Goal: Transaction & Acquisition: Book appointment/travel/reservation

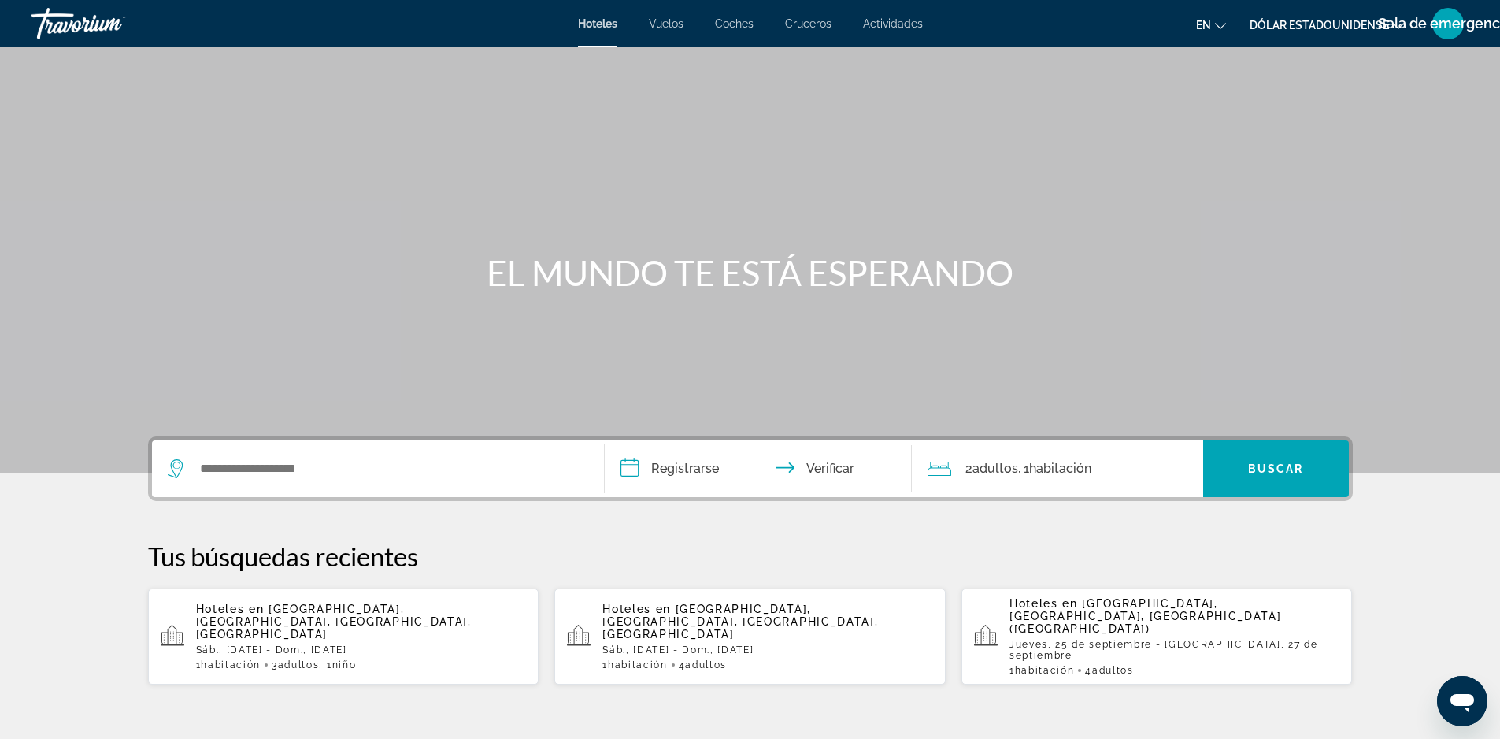
click at [382, 644] on p "Sáb., [DATE] - Dom., [DATE]" at bounding box center [361, 649] width 331 height 11
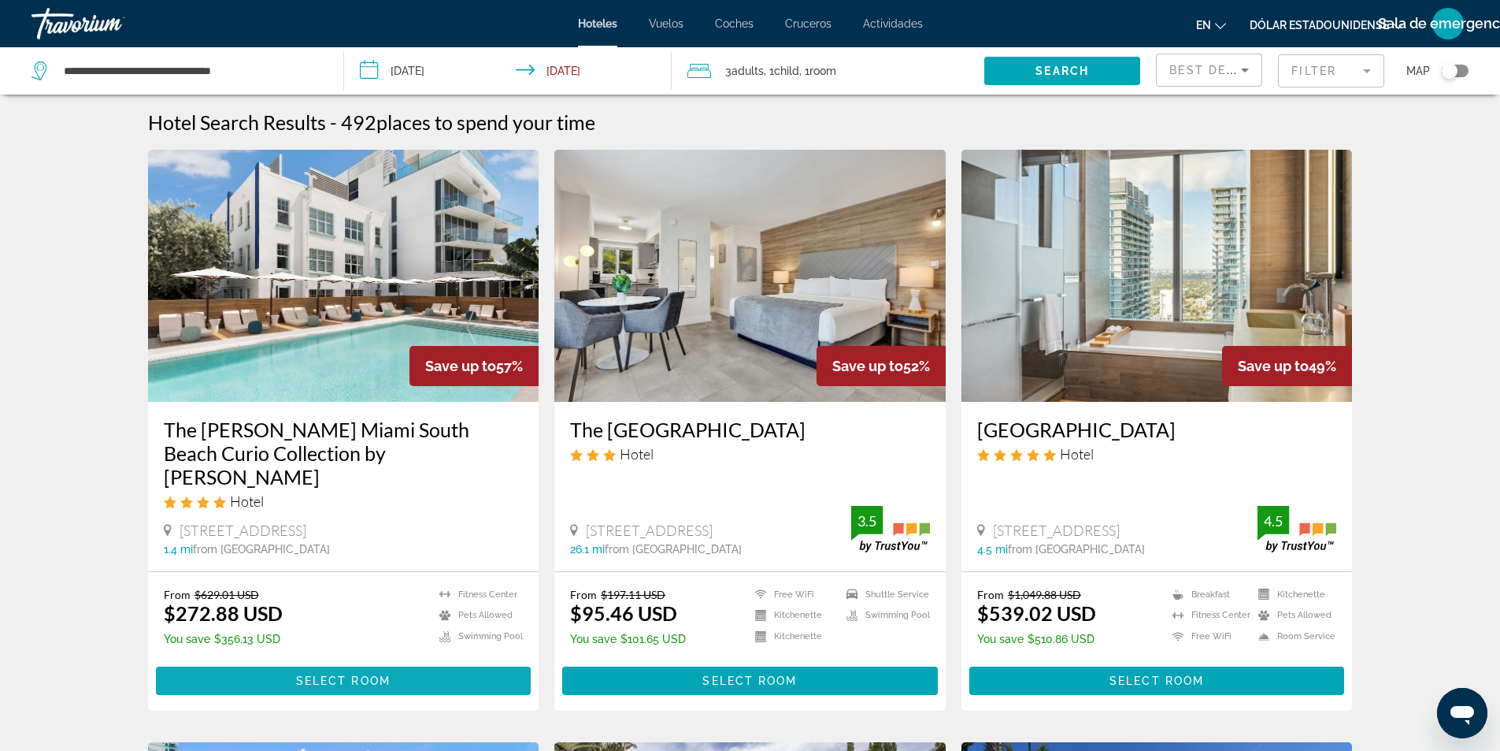
click at [374, 665] on span "Contenido principal" at bounding box center [344, 681] width 376 height 38
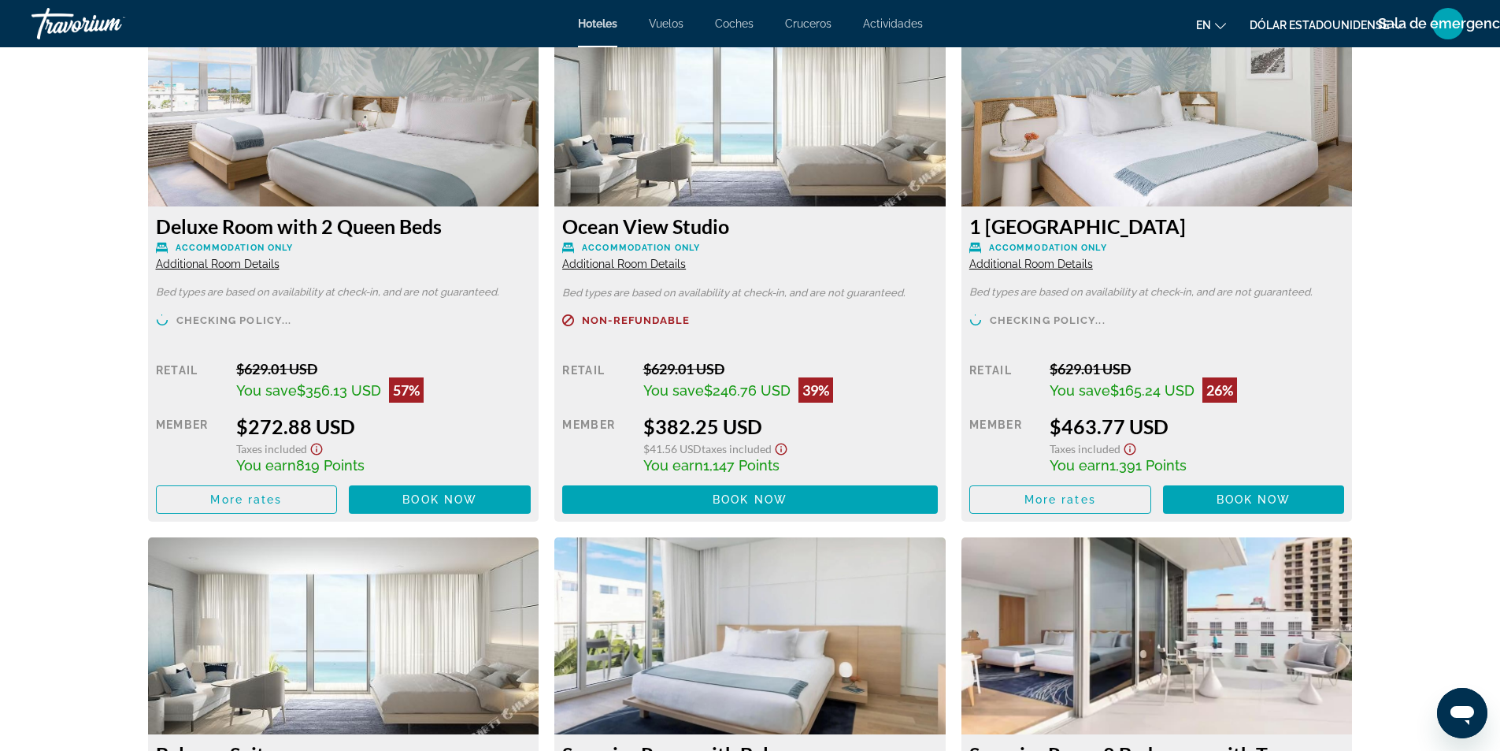
scroll to position [2205, 0]
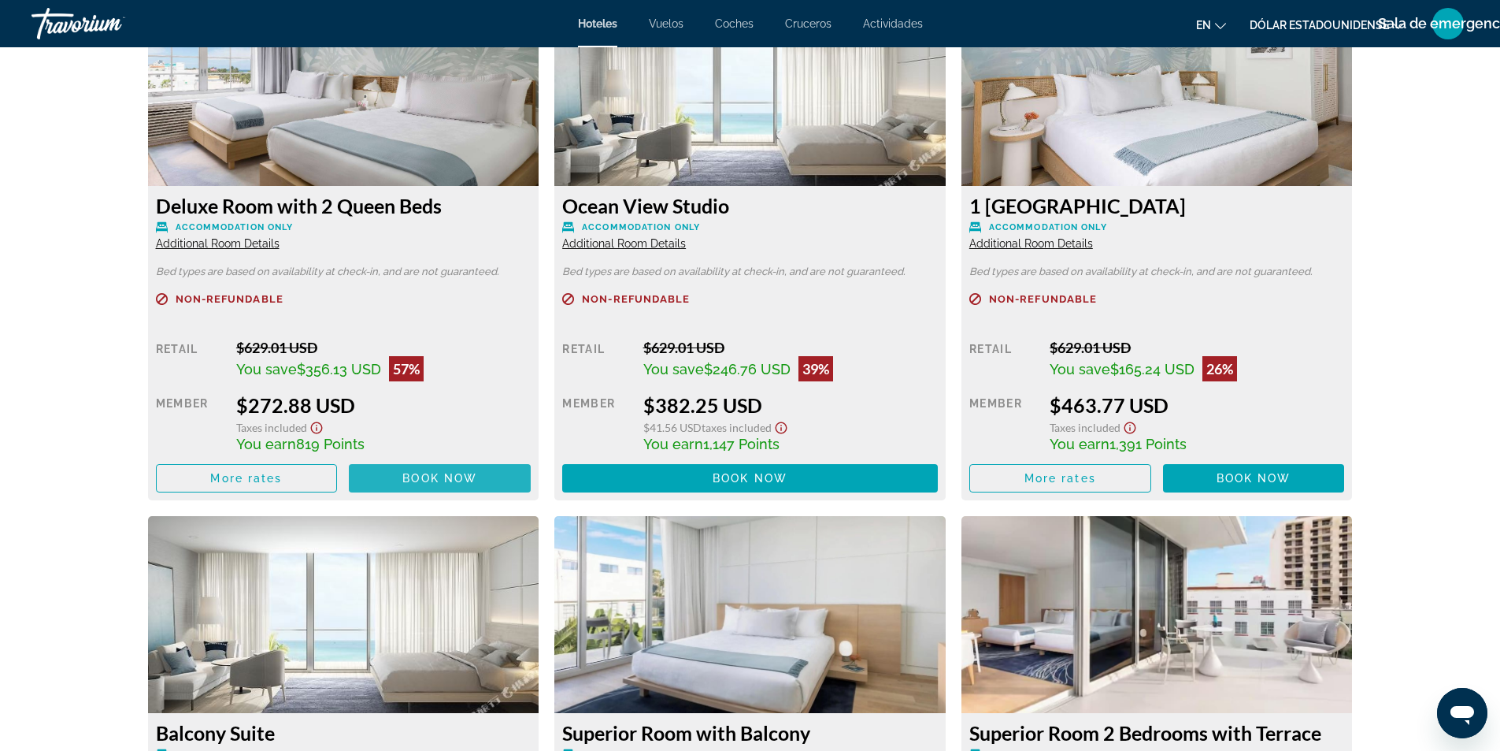
click at [473, 472] on span "Book now" at bounding box center [439, 478] width 75 height 13
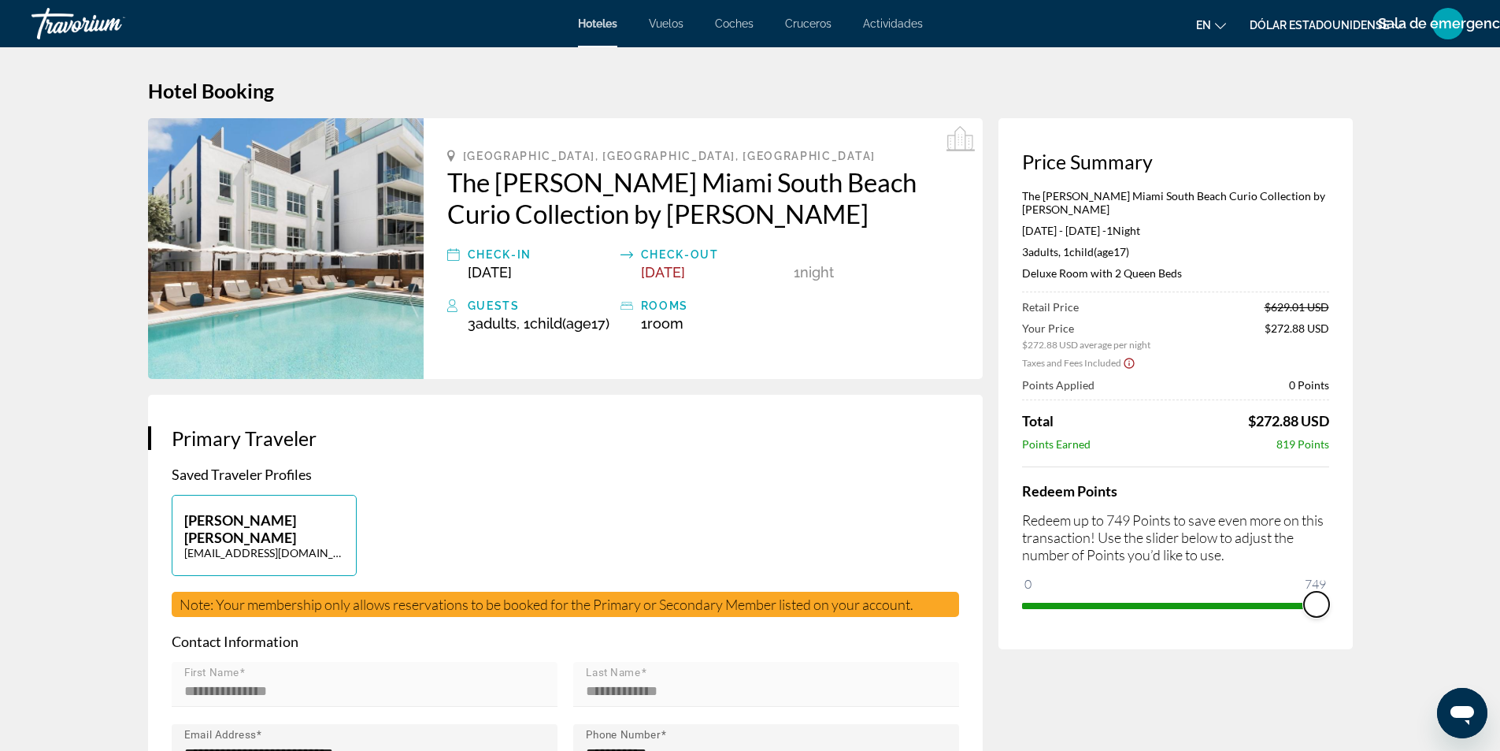
drag, startPoint x: 1032, startPoint y: 577, endPoint x: 1433, endPoint y: 586, distance: 401.8
